Goal: Information Seeking & Learning: Check status

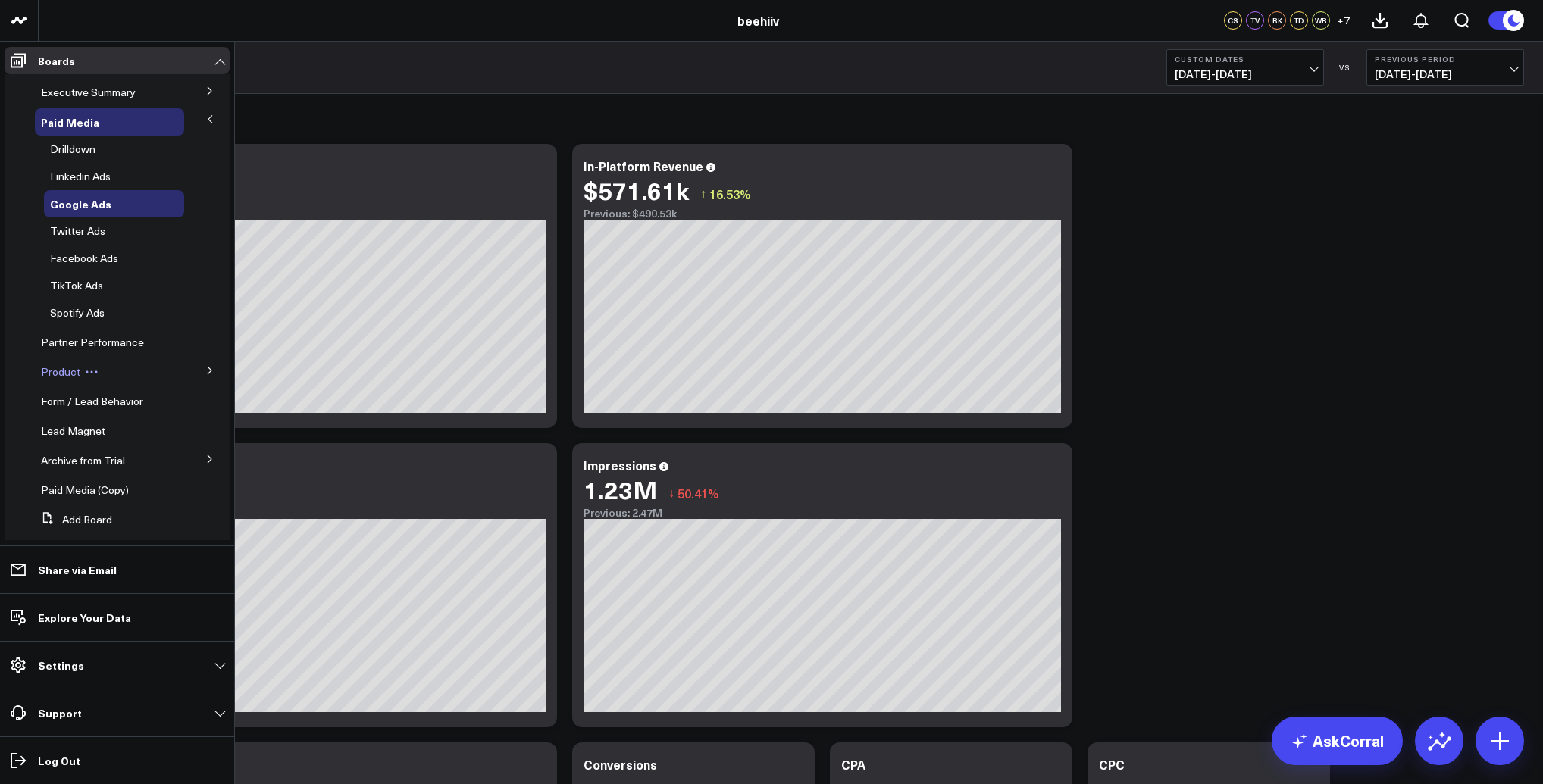
scroll to position [17, 0]
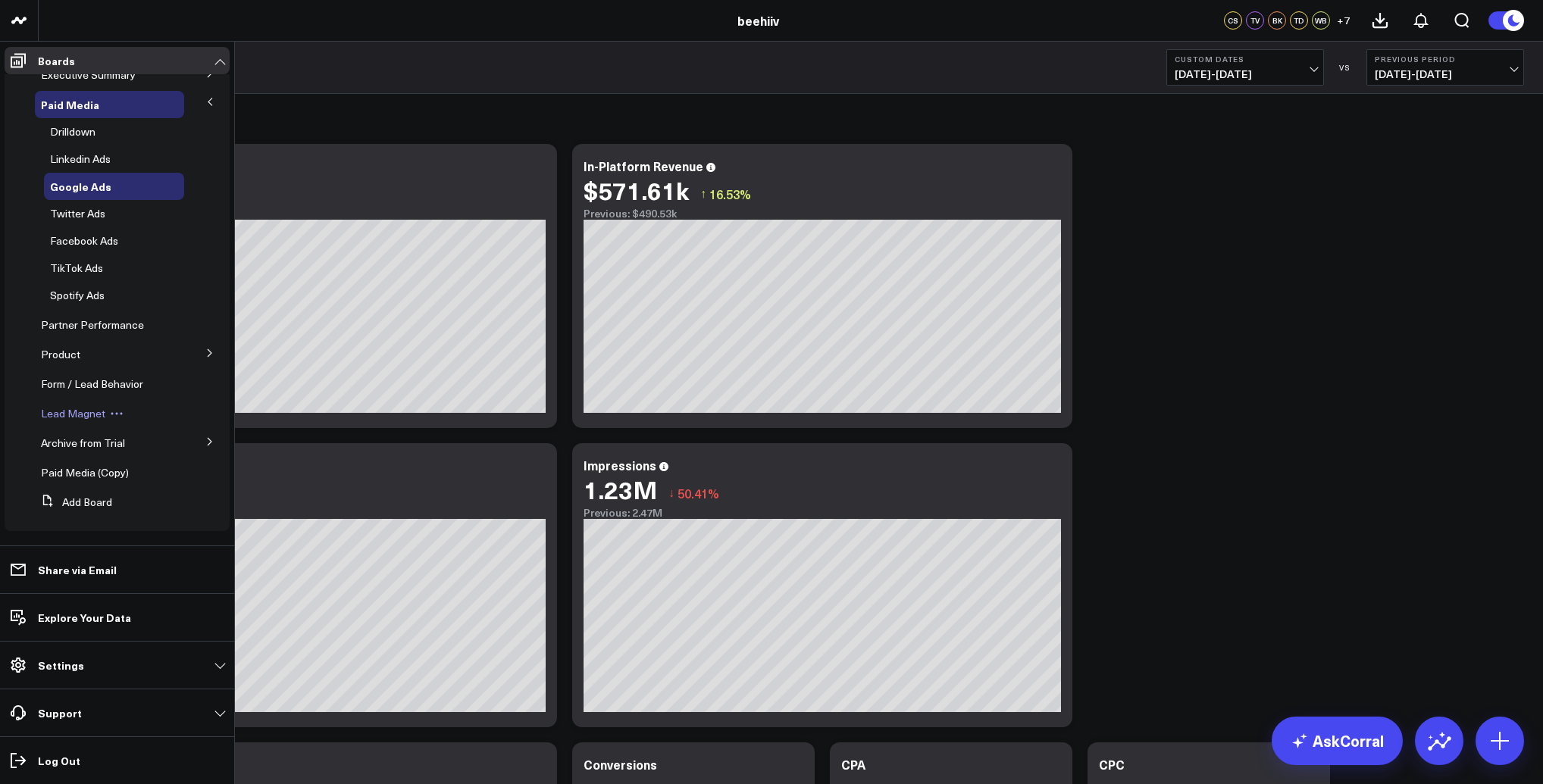
click at [74, 413] on span "Lead Magnet" at bounding box center [73, 413] width 64 height 14
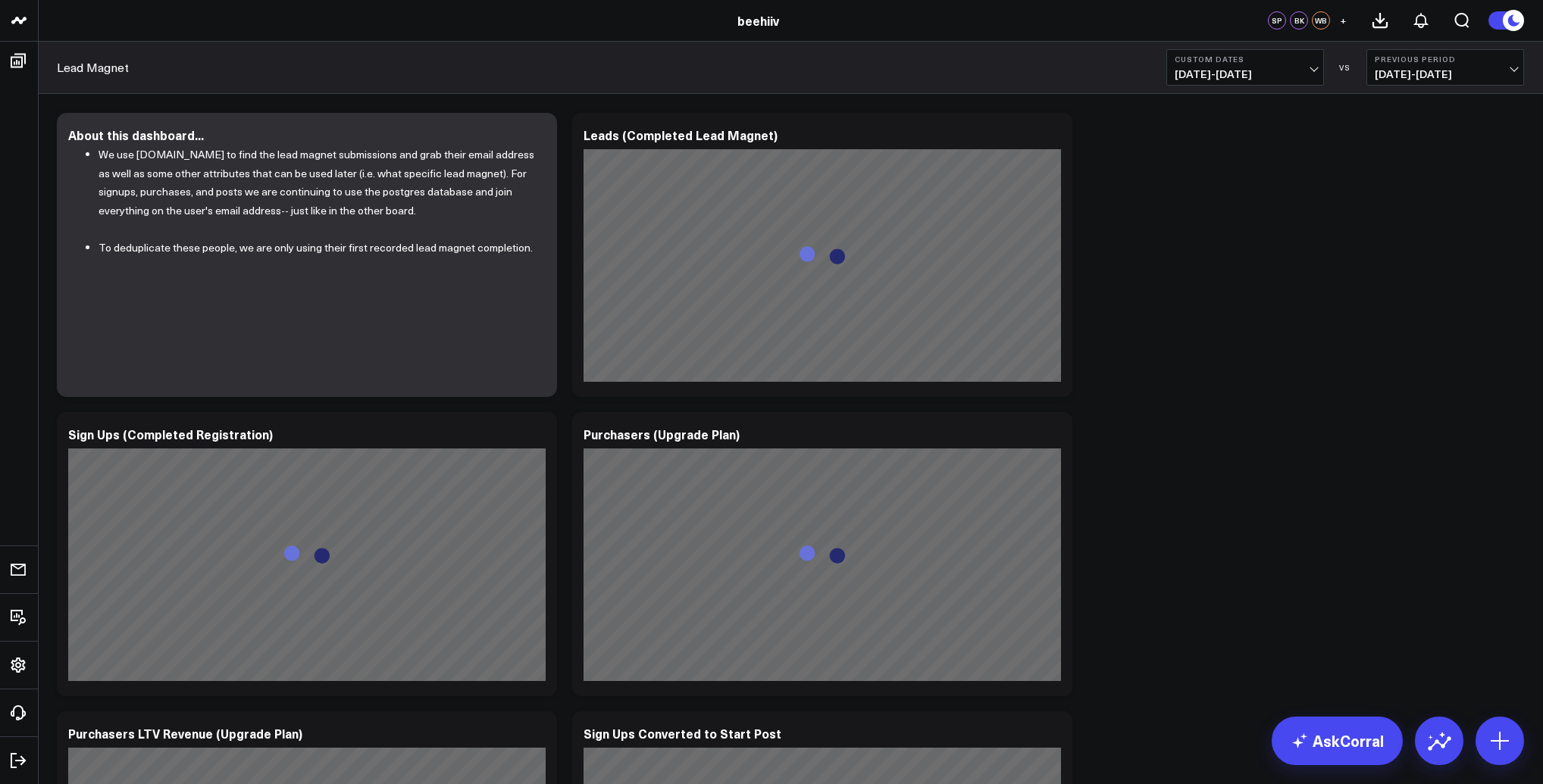
click at [1256, 63] on b "Custom Dates" at bounding box center [1245, 59] width 141 height 9
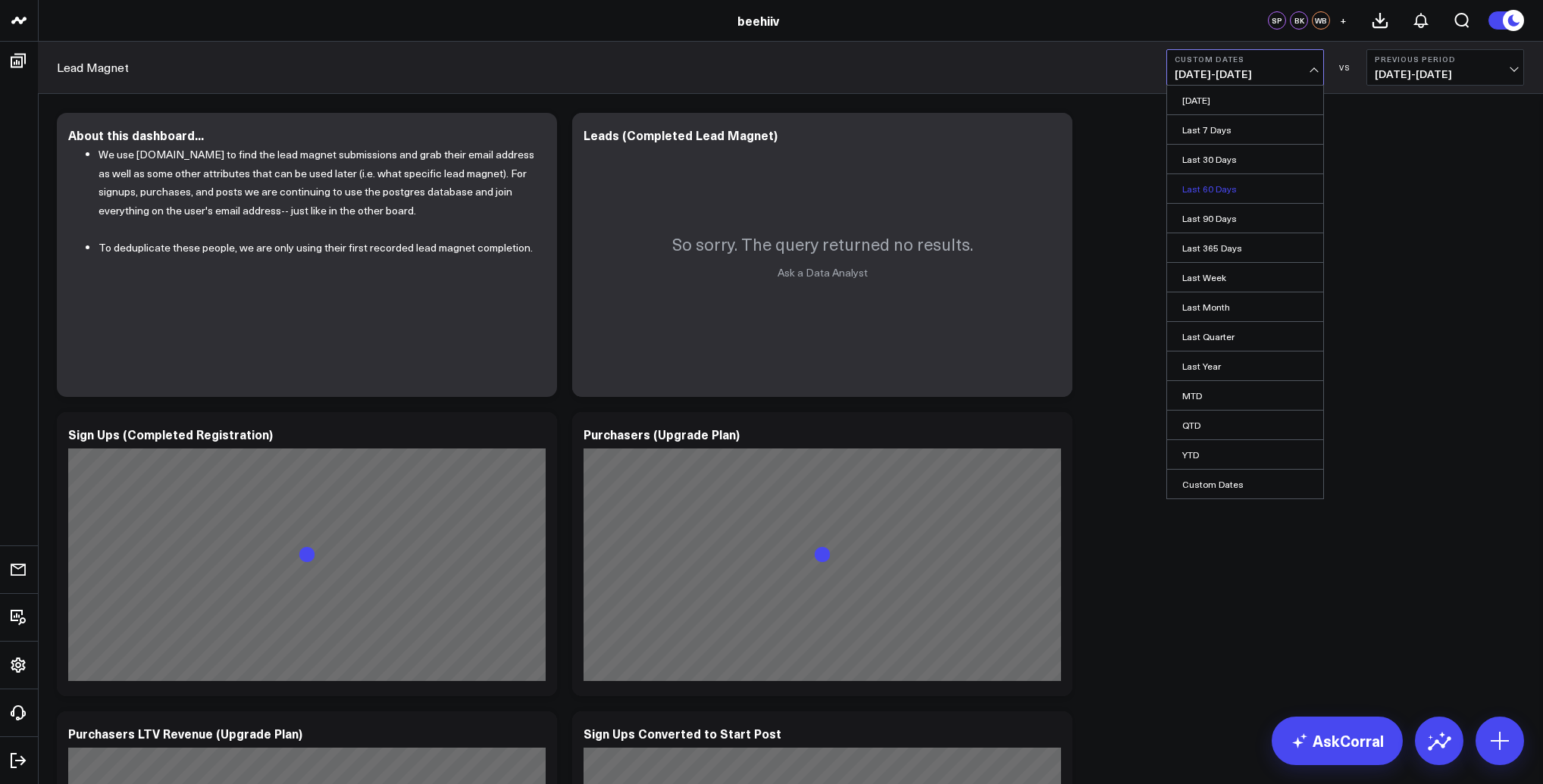
click at [1222, 181] on link "Last 60 Days" at bounding box center [1245, 189] width 157 height 29
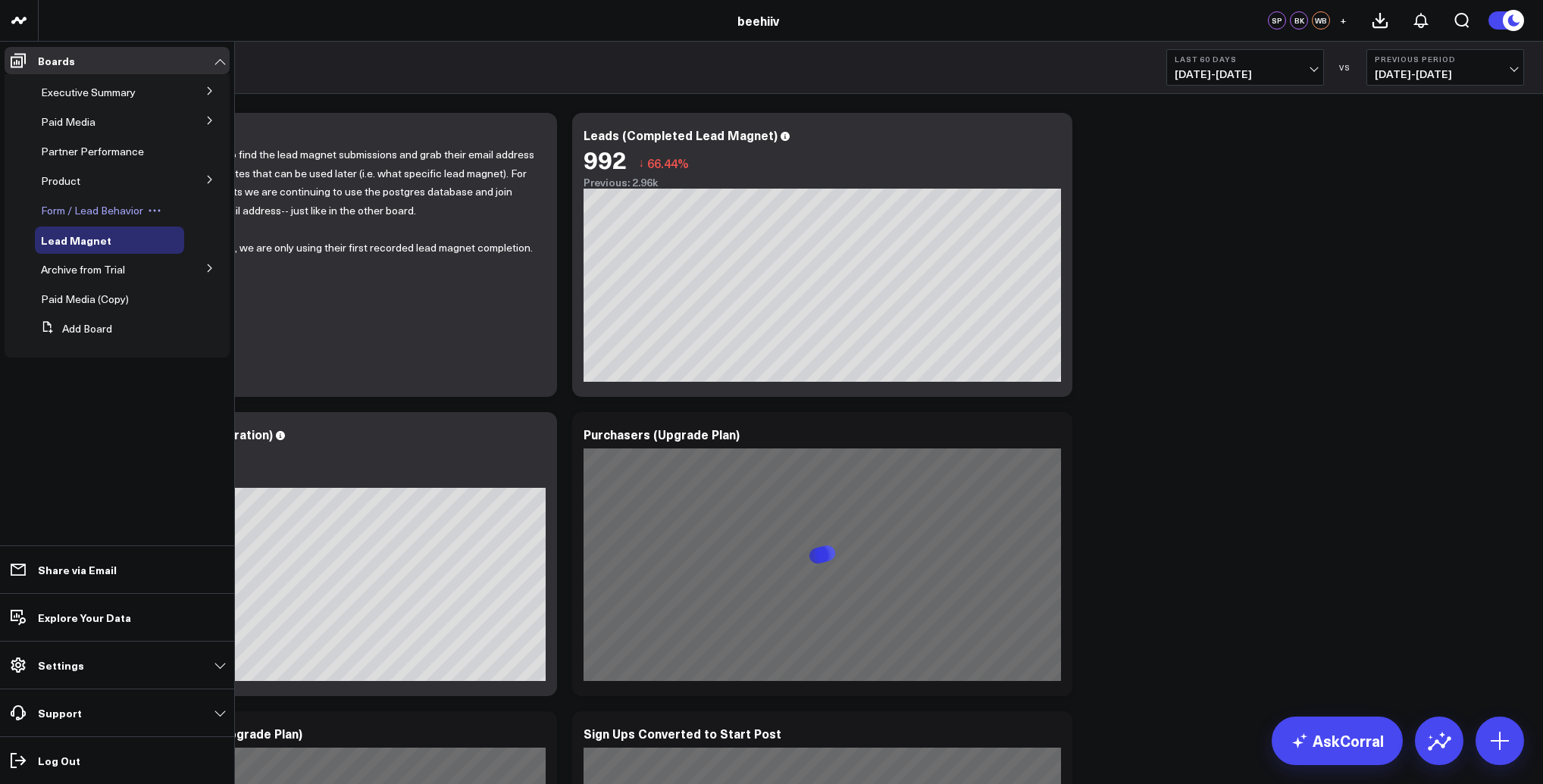
click at [93, 212] on span "Form / Lead Behavior" at bounding box center [92, 210] width 102 height 14
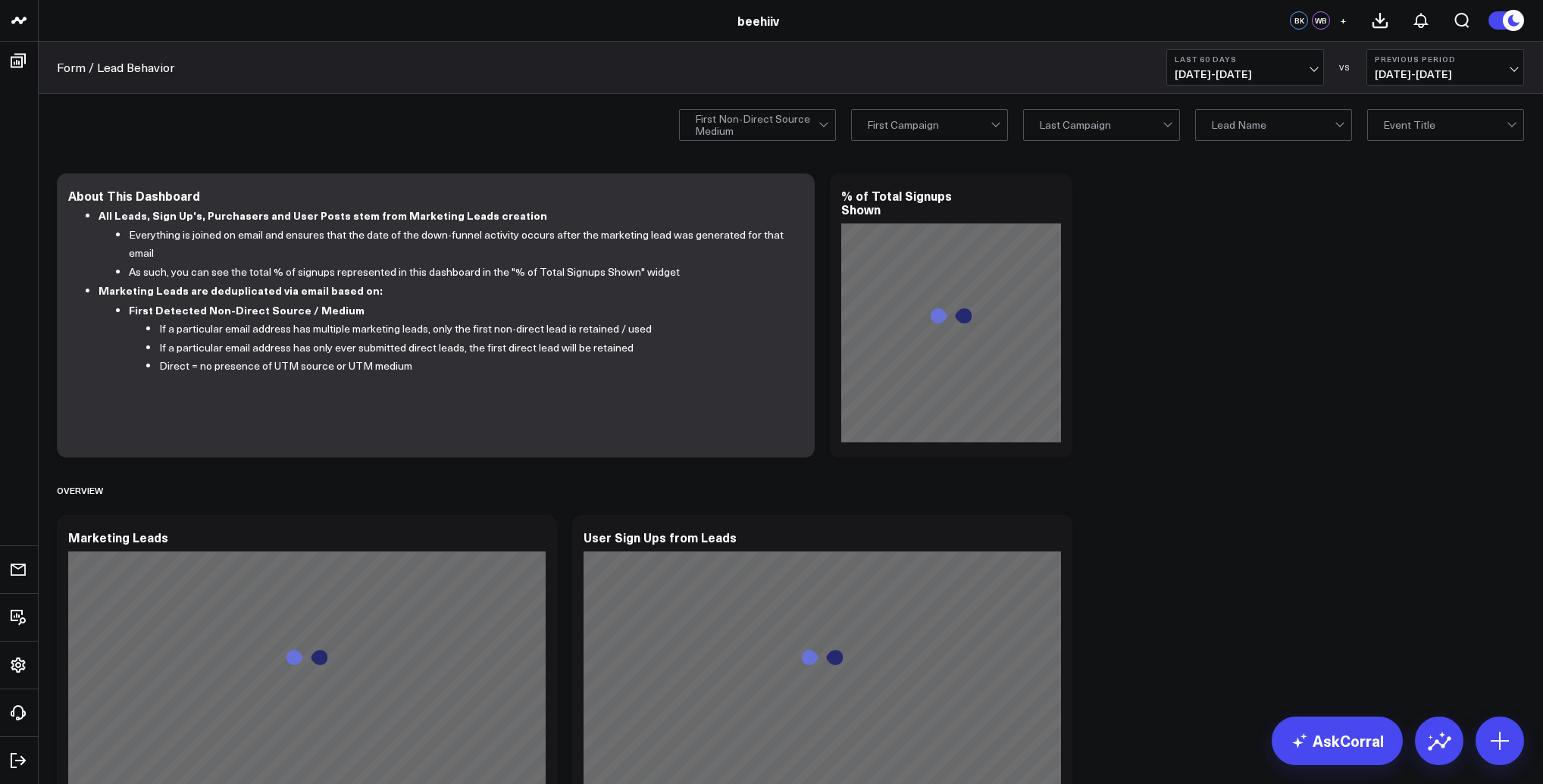
click at [740, 131] on div at bounding box center [757, 125] width 123 height 30
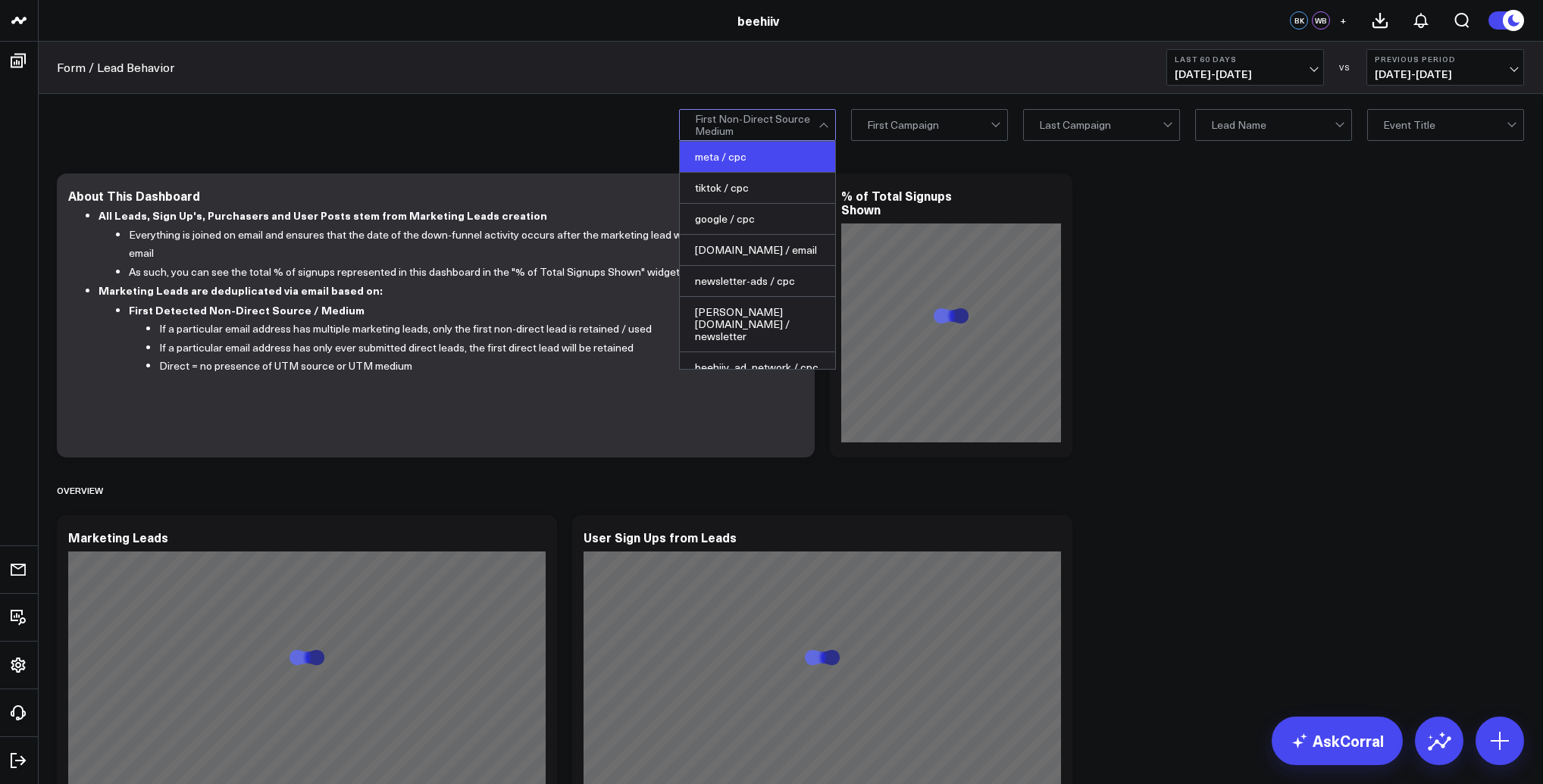
click at [737, 163] on div "meta / cpc" at bounding box center [758, 156] width 156 height 31
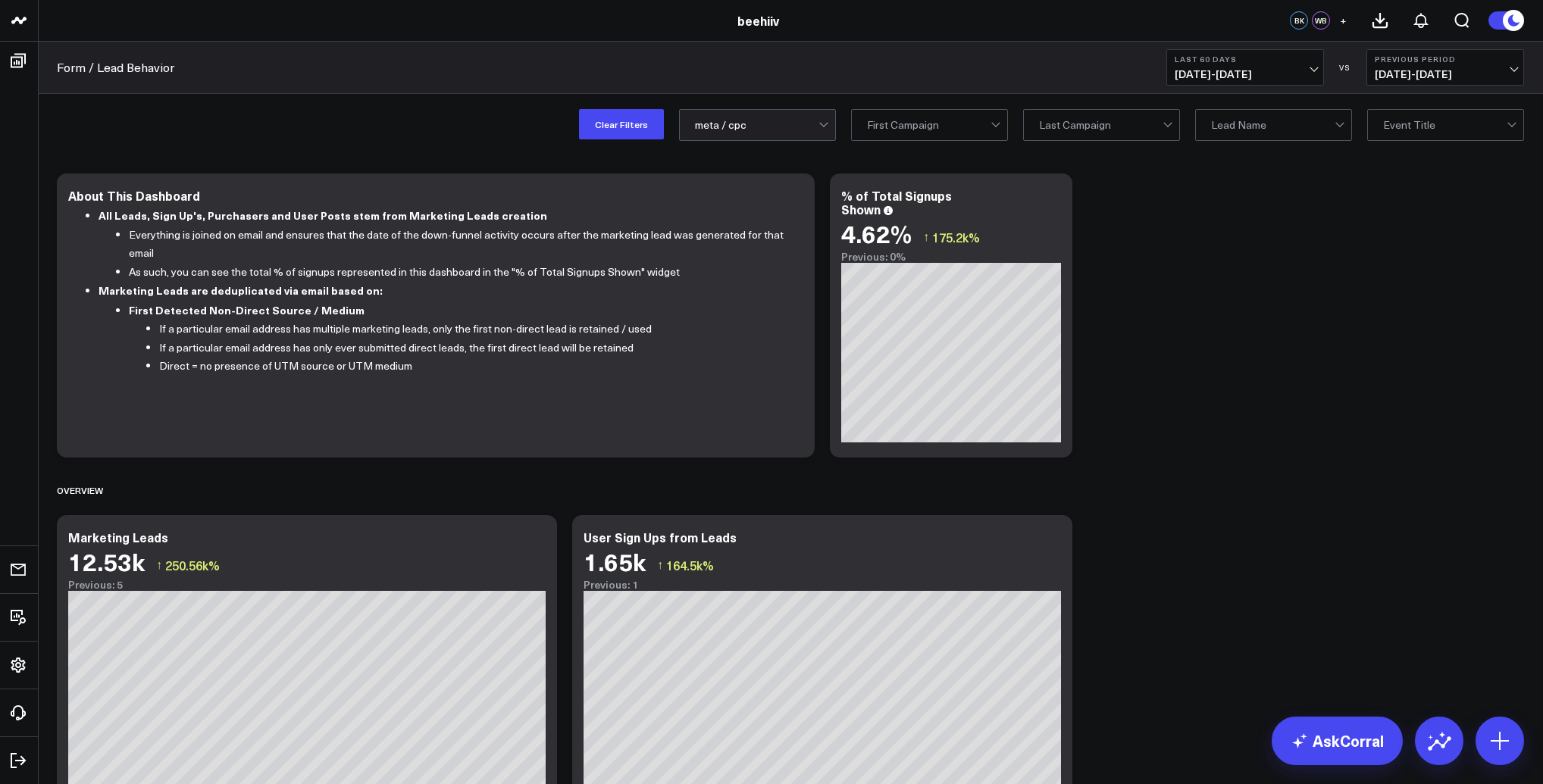
click at [696, 131] on input "text" at bounding box center [696, 125] width 3 height 30
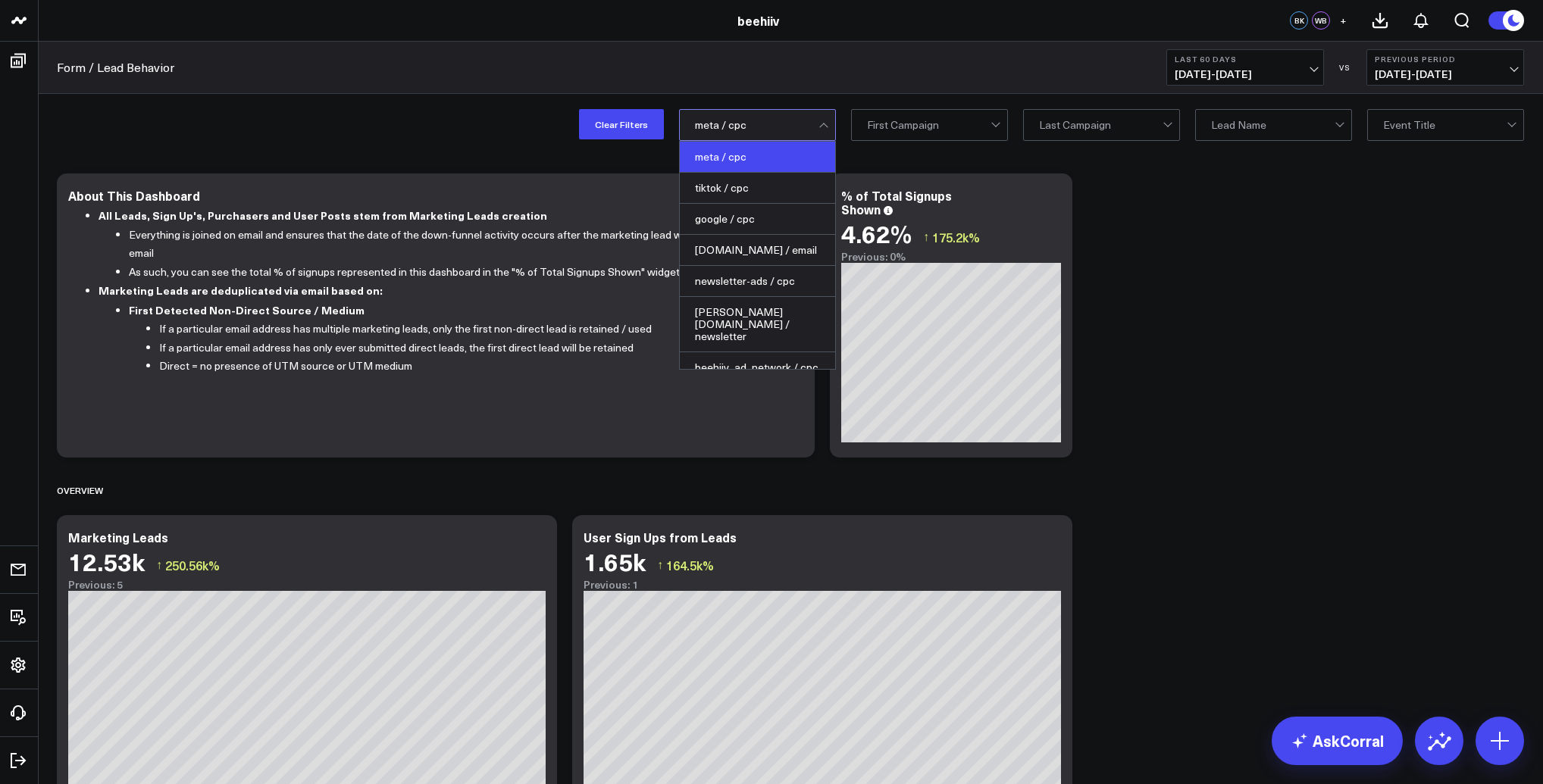
click at [739, 159] on div "meta / cpc" at bounding box center [758, 156] width 156 height 31
click at [747, 120] on div at bounding box center [757, 125] width 123 height 30
click at [752, 186] on div "tiktok / cpc" at bounding box center [758, 188] width 156 height 31
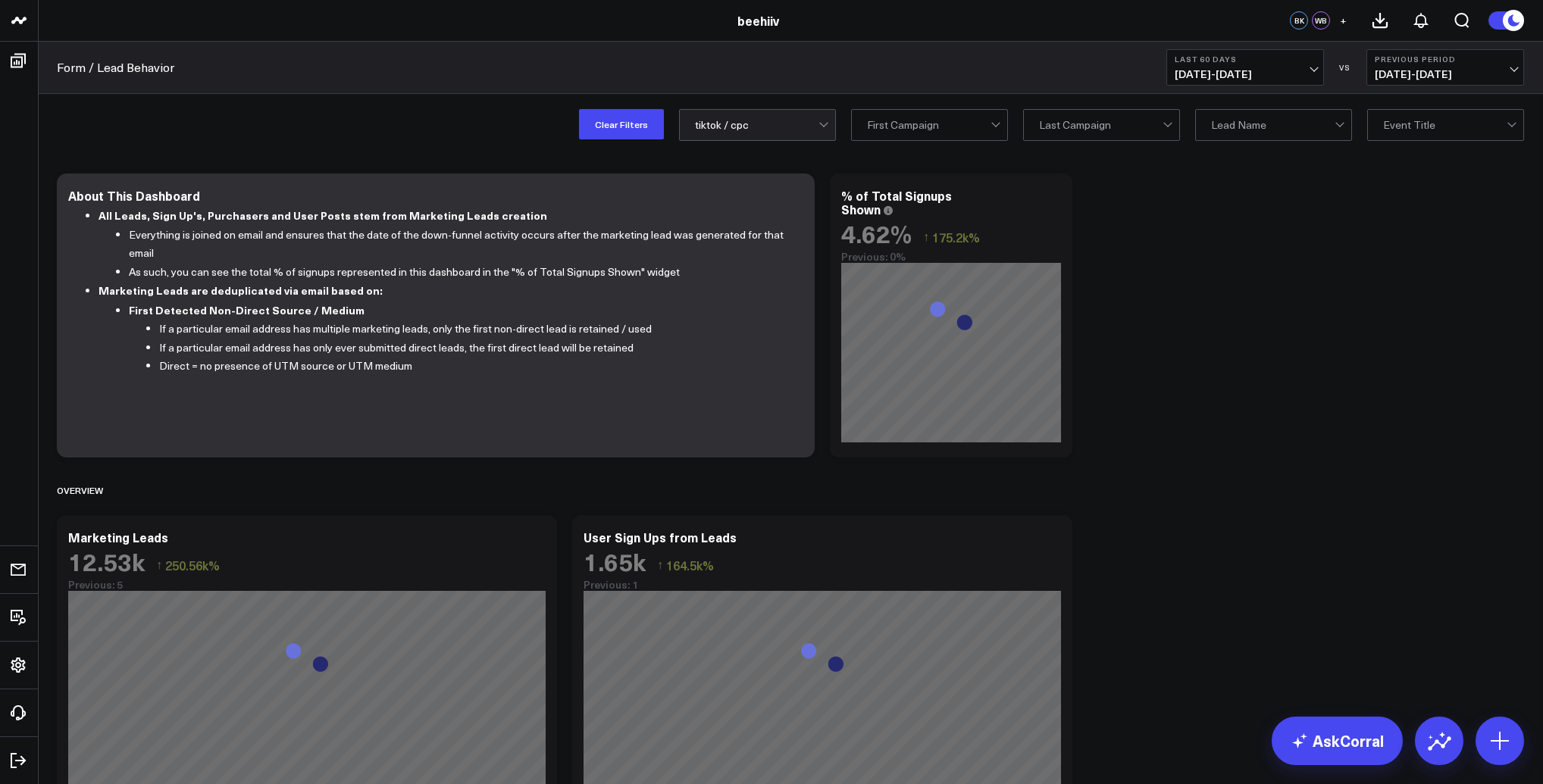
click at [746, 130] on div at bounding box center [757, 125] width 123 height 30
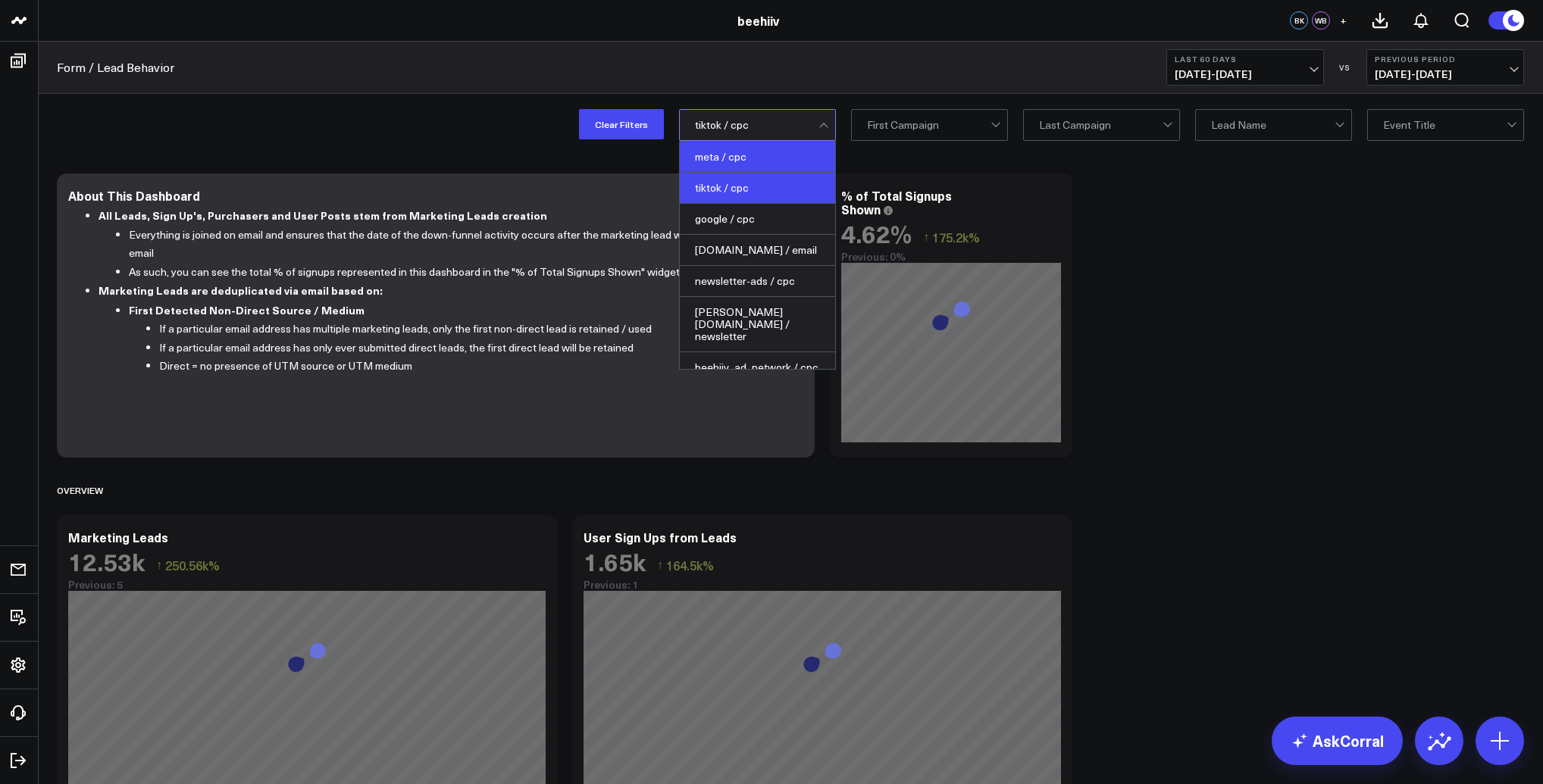
click at [752, 155] on div "meta / cpc" at bounding box center [758, 156] width 156 height 31
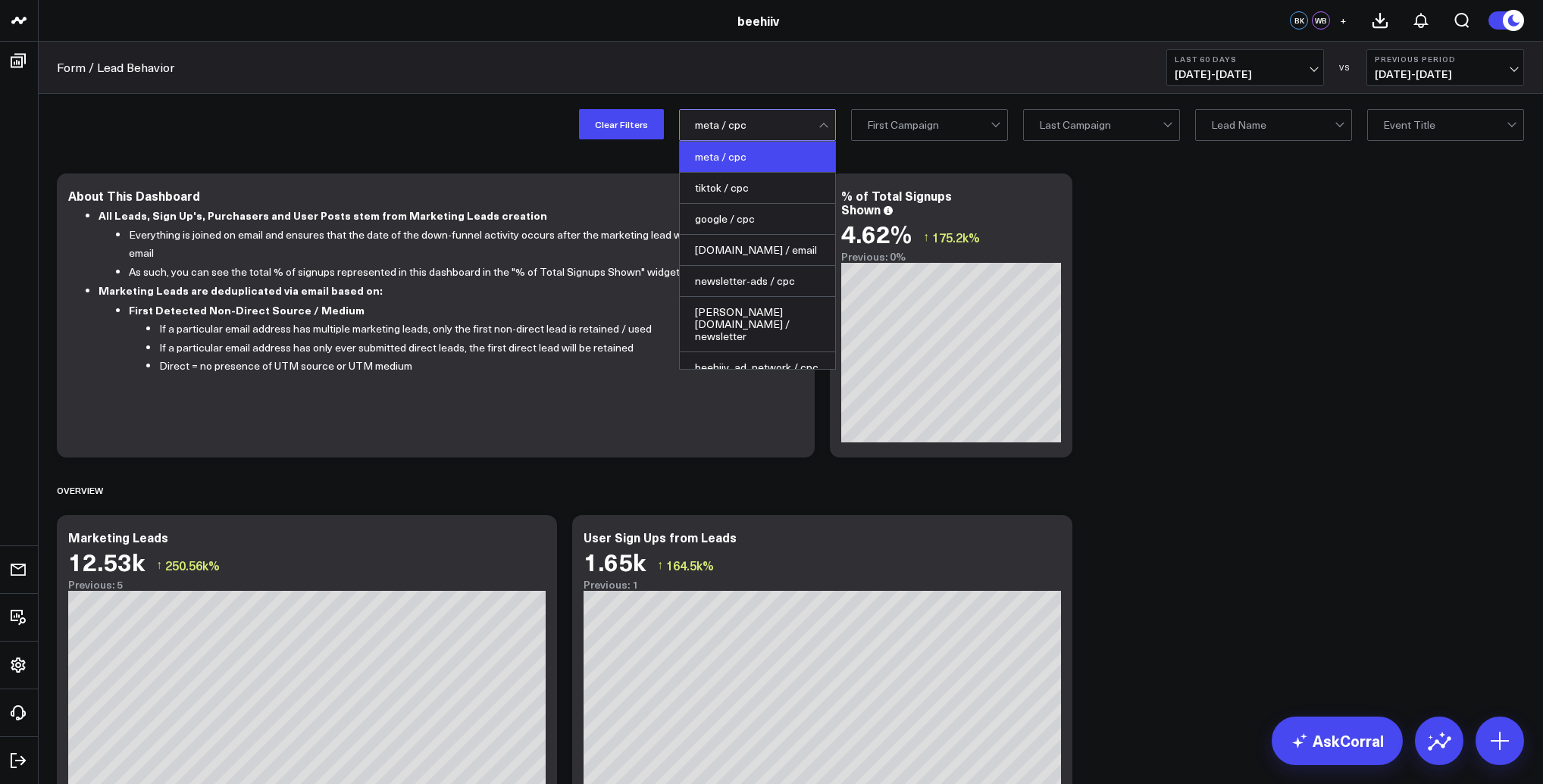
click at [745, 125] on div at bounding box center [757, 125] width 123 height 30
click at [755, 156] on div "meta / cpc" at bounding box center [758, 156] width 156 height 31
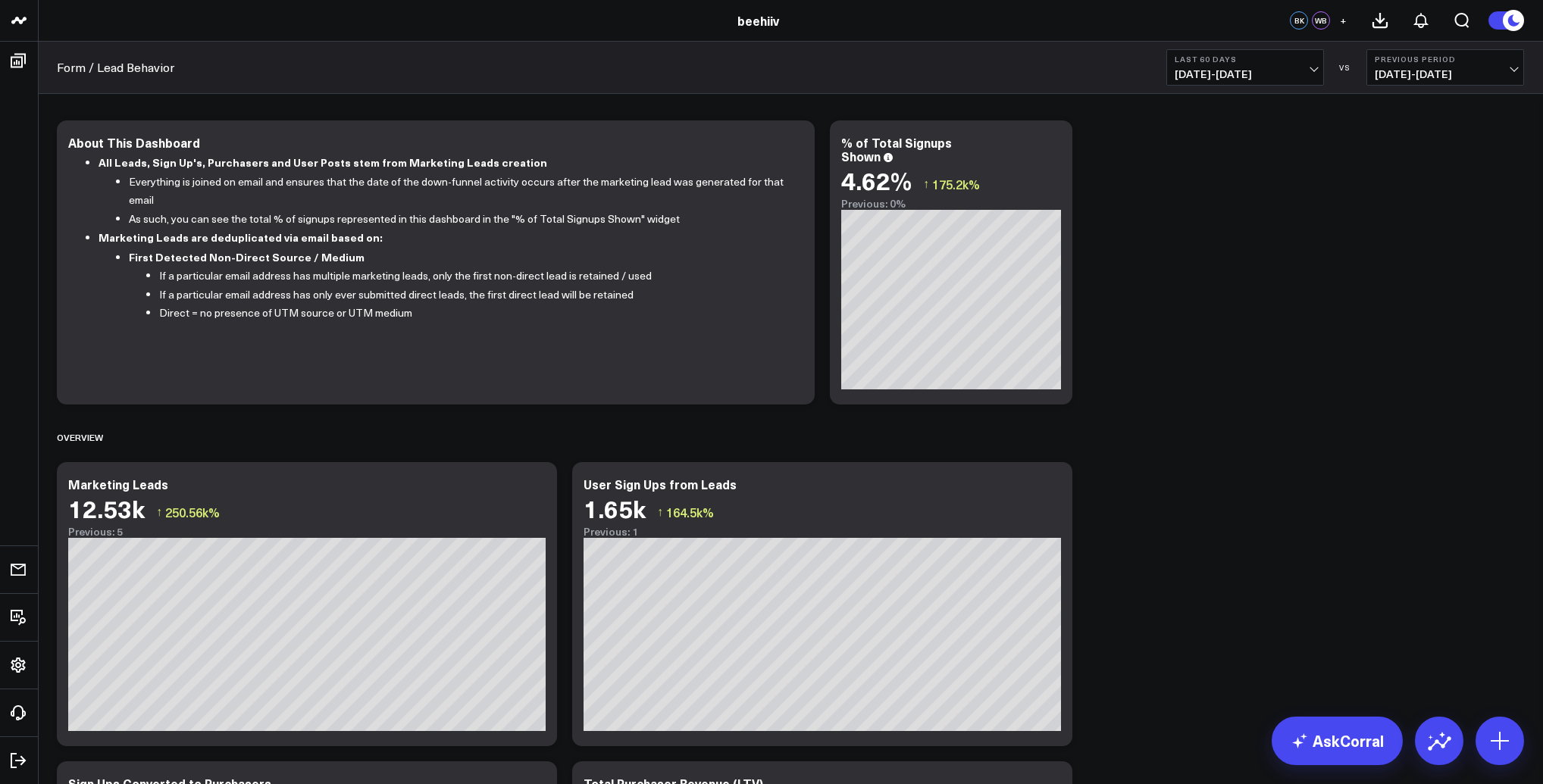
scroll to position [108, 0]
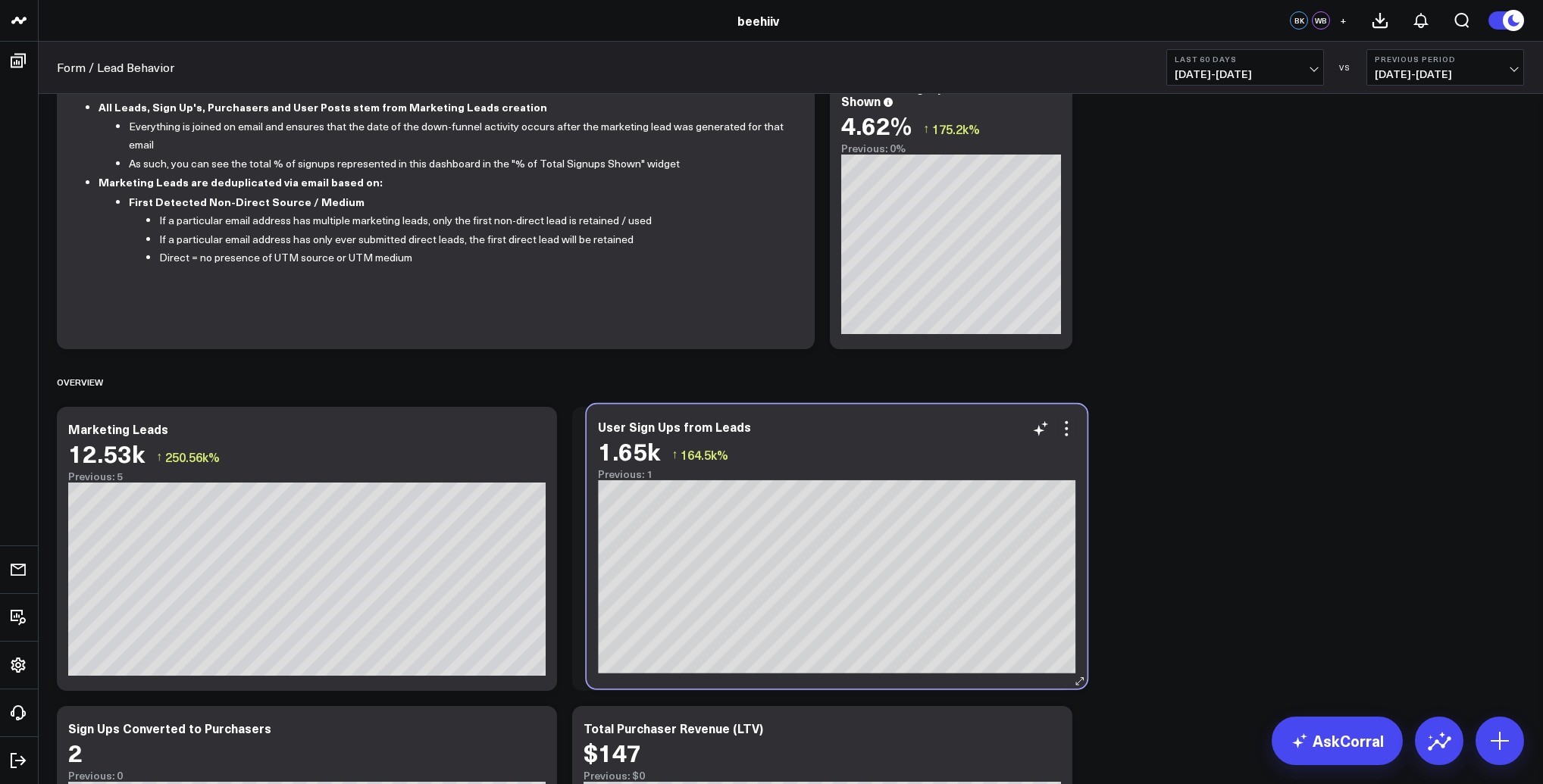
drag, startPoint x: 578, startPoint y: 454, endPoint x: 592, endPoint y: 451, distance: 14.3
click at [592, 451] on div "User Sign Ups from Leads 1.65k ↑ 164.5k% Previous: 1 [#fff fontSize:14px lineHe…" at bounding box center [836, 546] width 500 height 284
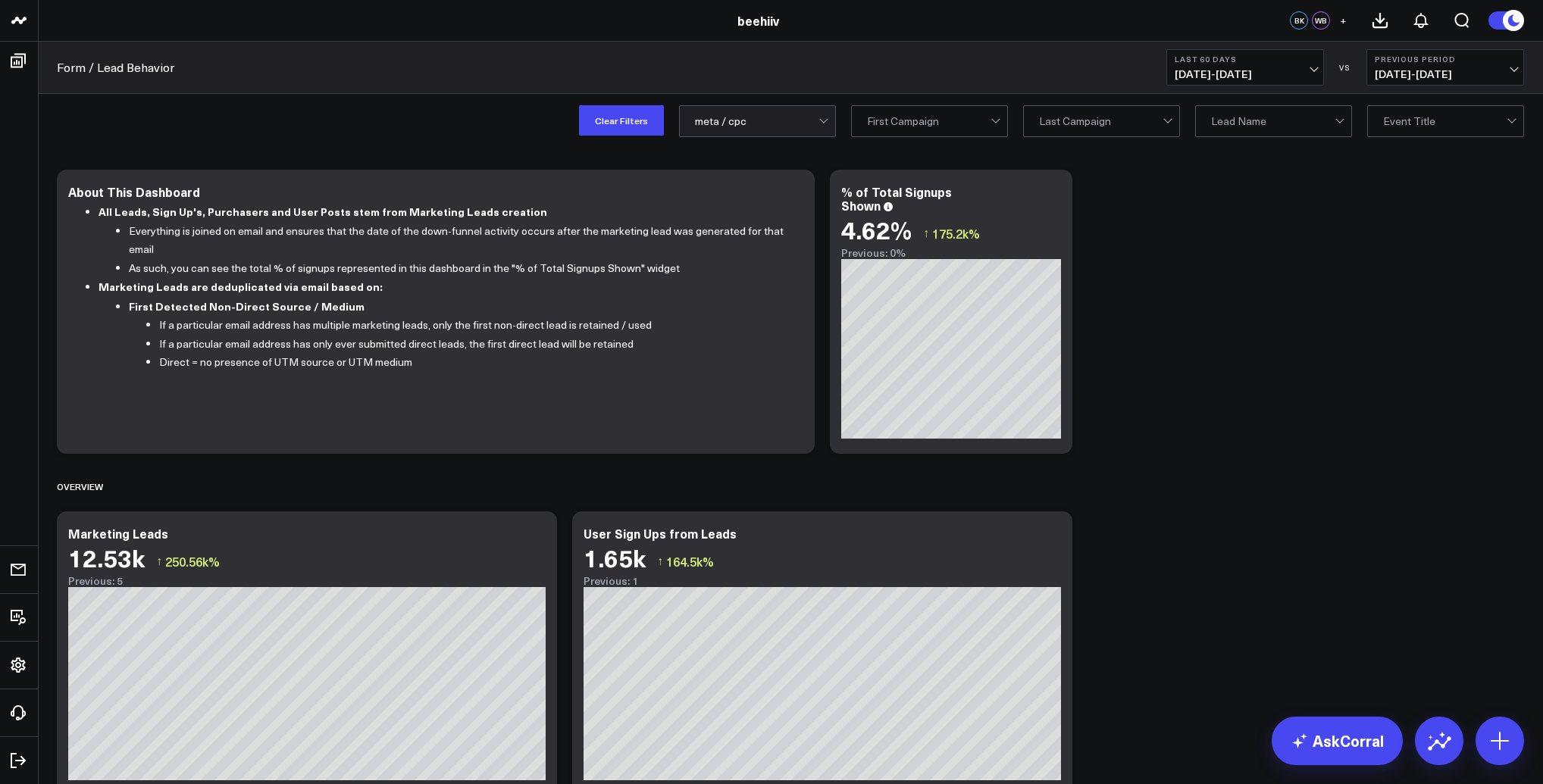
scroll to position [0, 0]
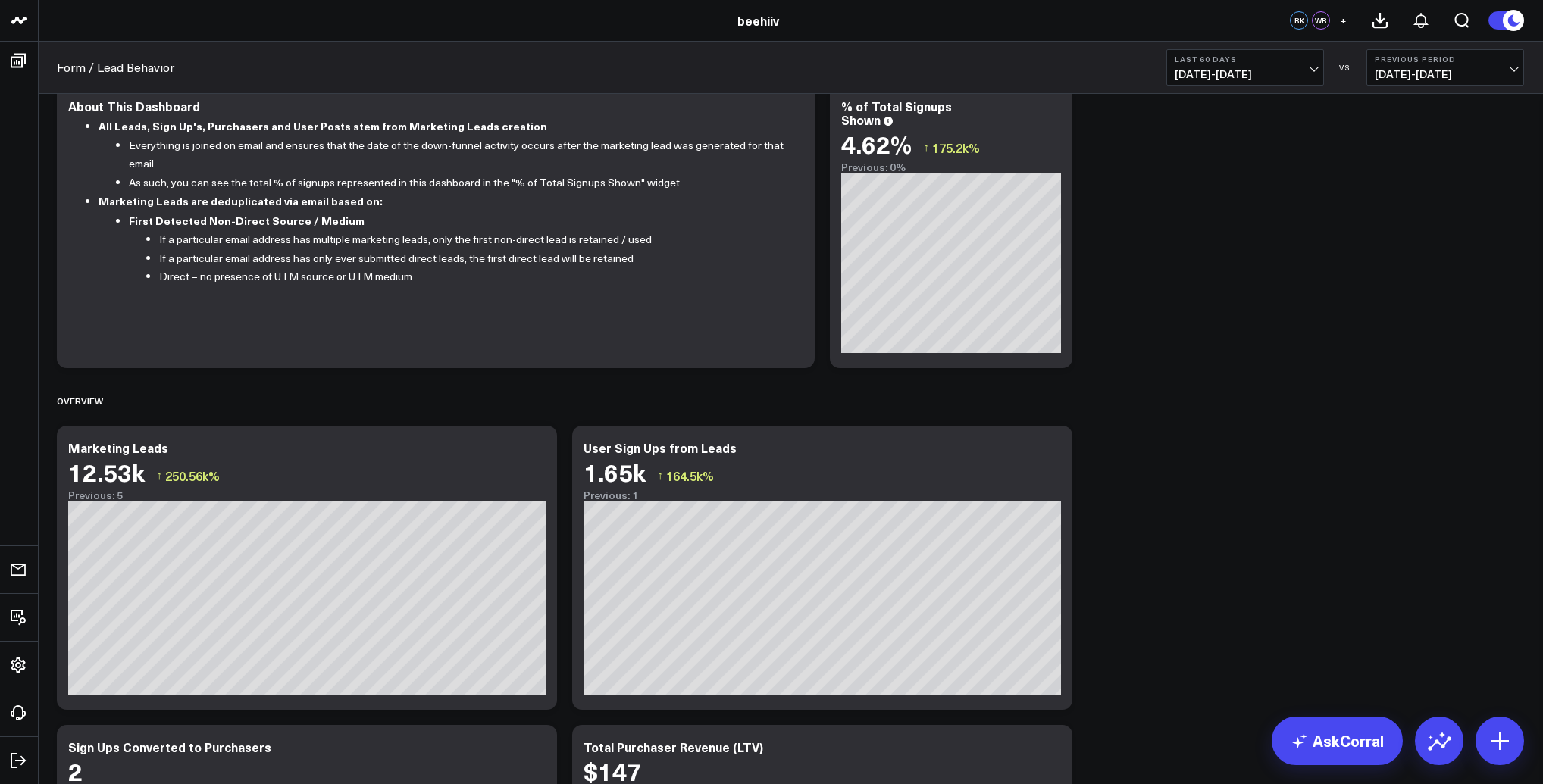
scroll to position [231, 0]
